Goal: Task Accomplishment & Management: Manage account settings

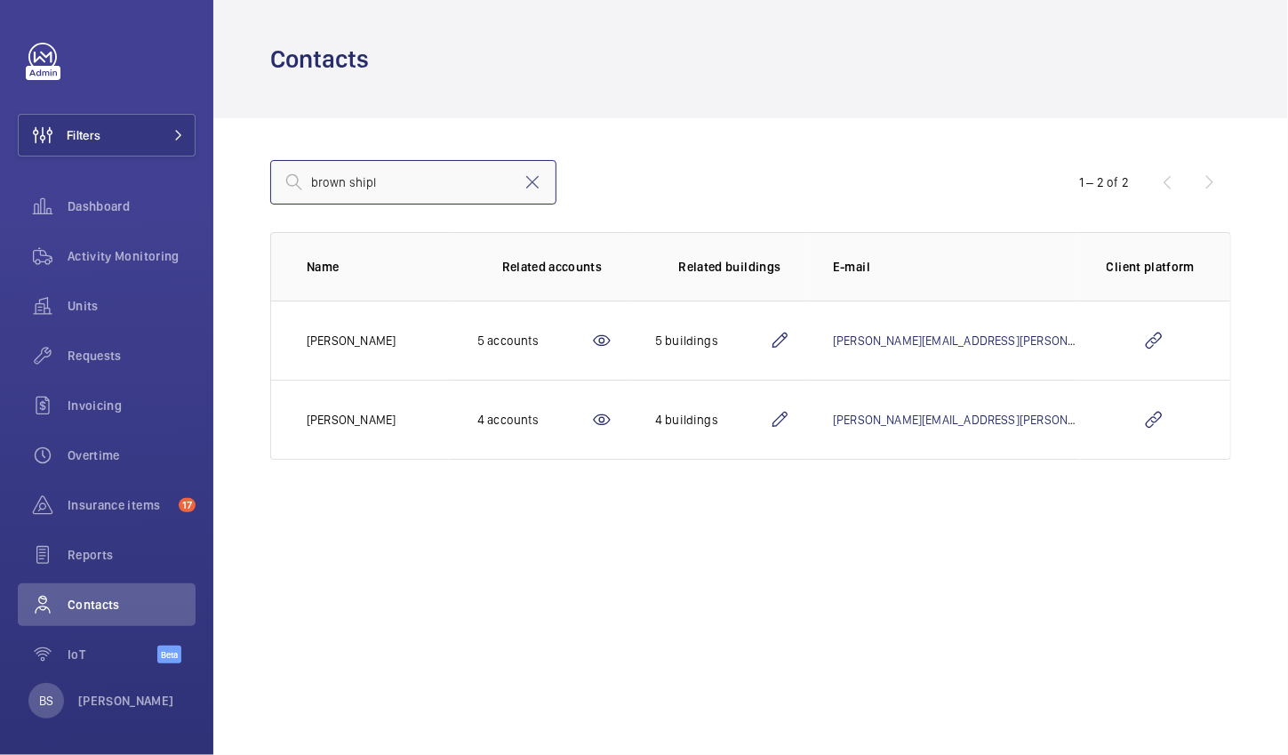
click at [556, 197] on input "brown shipl" at bounding box center [413, 182] width 286 height 44
click at [527, 187] on mat-icon at bounding box center [532, 182] width 21 height 21
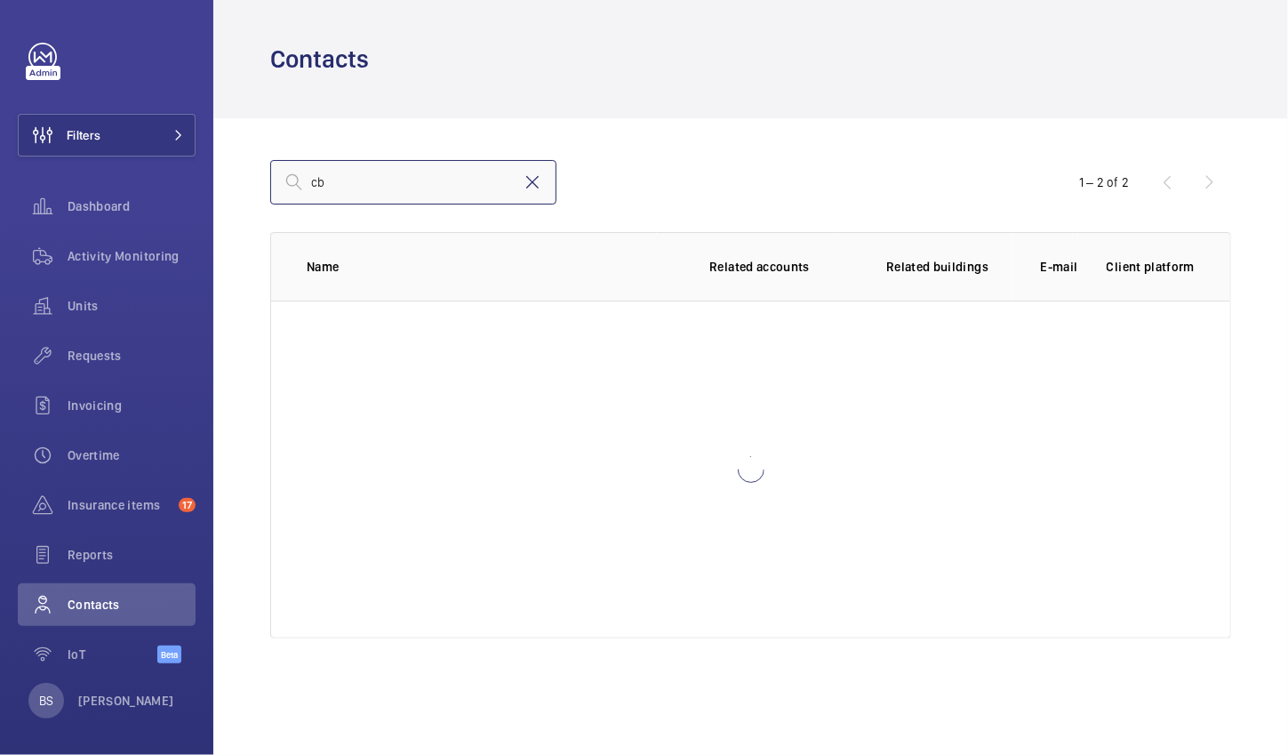
type input "c"
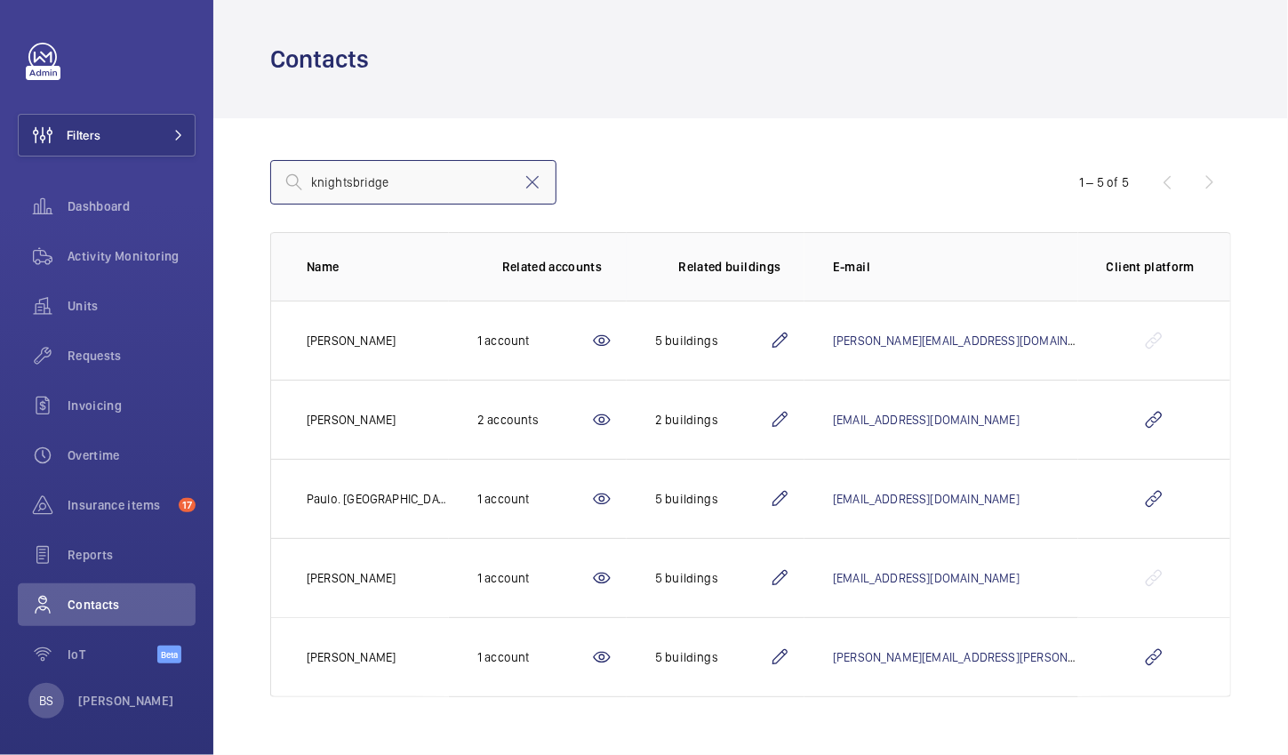
type input "knightsbridge"
click at [1127, 496] on td at bounding box center [1154, 498] width 152 height 79
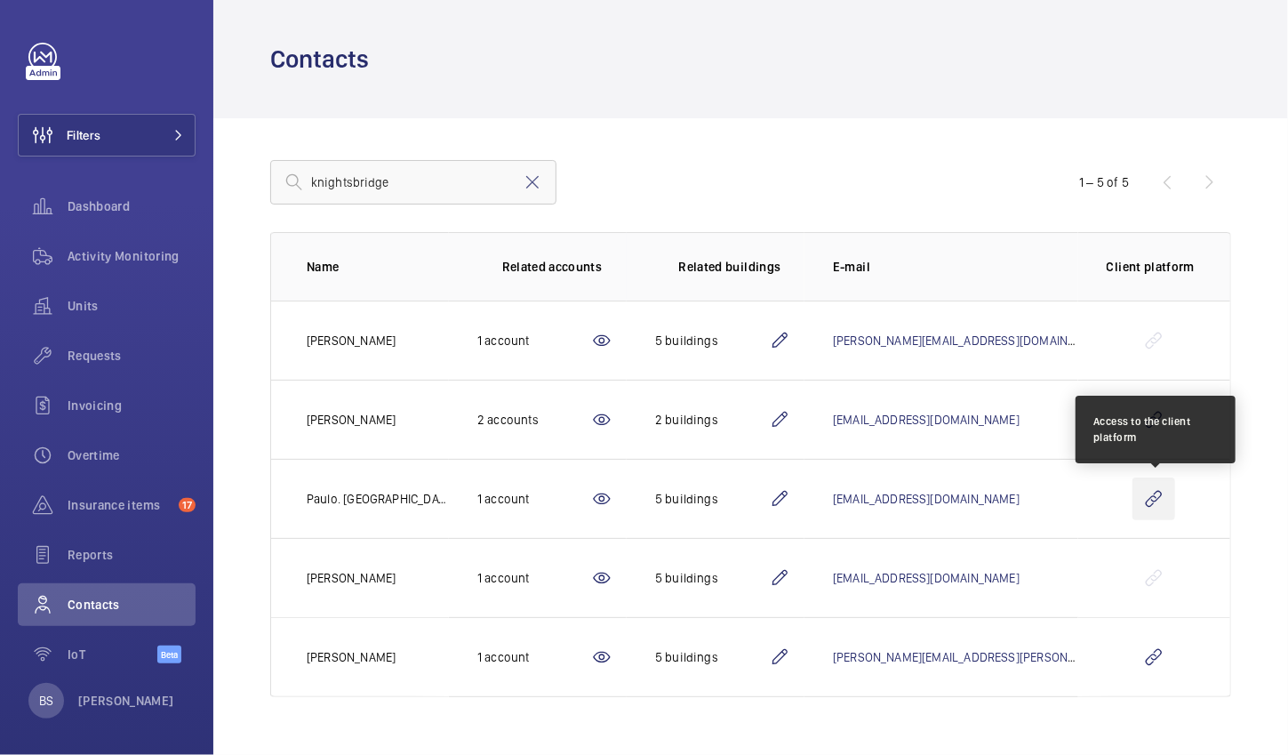
click at [1148, 503] on wm-front-icon-button at bounding box center [1153, 498] width 43 height 43
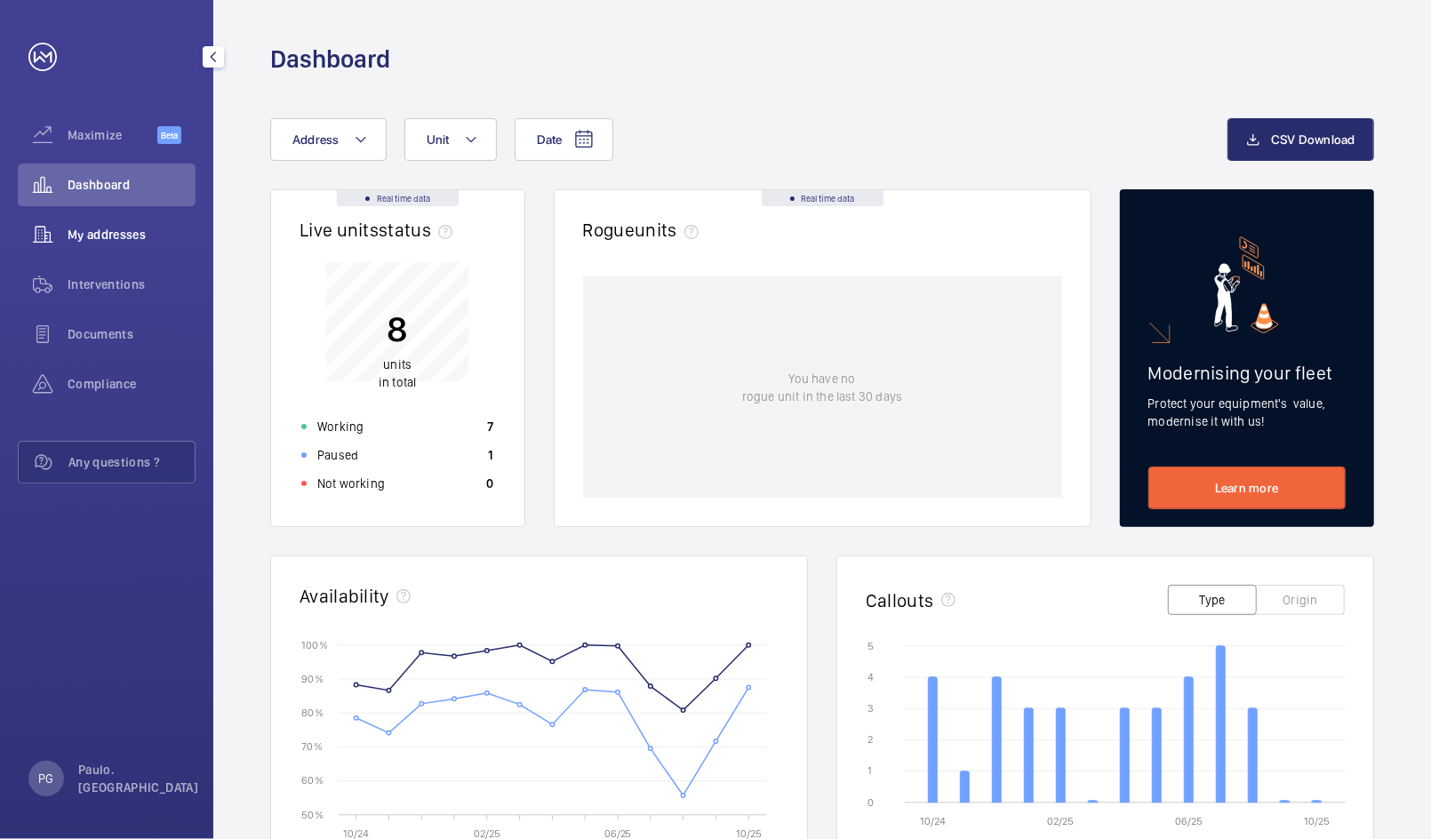
click at [89, 224] on div "My addresses" at bounding box center [107, 234] width 178 height 43
